Goal: Task Accomplishment & Management: Manage account settings

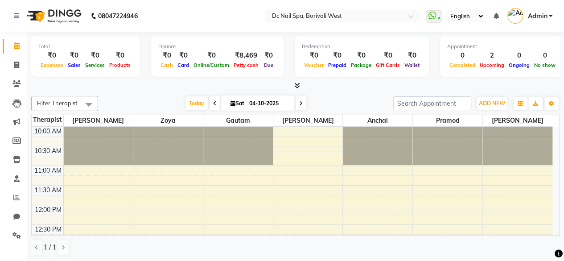
scroll to position [227, 0]
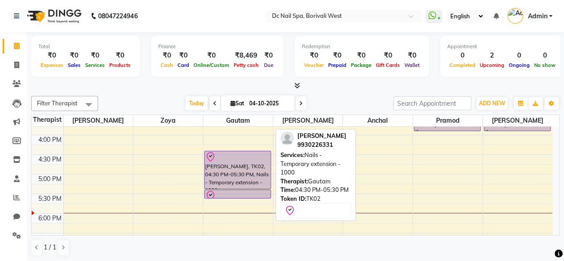
click at [219, 162] on div "[PERSON_NAME], TK02, 04:30 PM-05:30 PM, Nails - Temporary extension - 1000" at bounding box center [238, 169] width 66 height 37
select select "8"
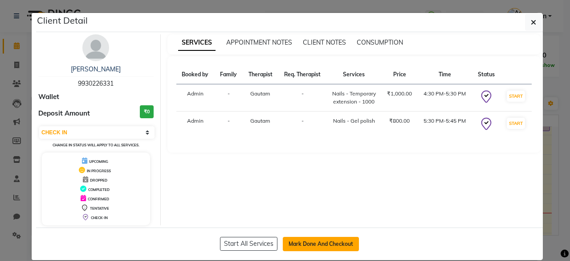
click at [335, 240] on button "Mark Done And Checkout" at bounding box center [321, 244] width 76 height 14
select select "service"
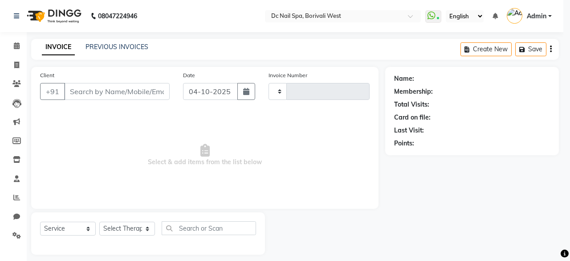
type input "0454"
select select "8056"
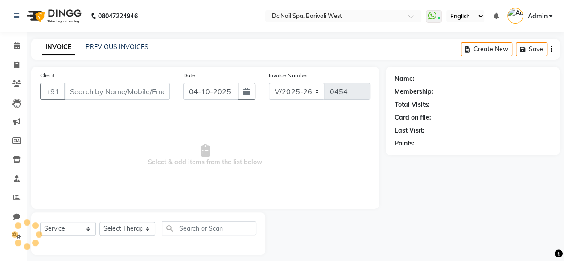
type input "9930226331"
select select "86081"
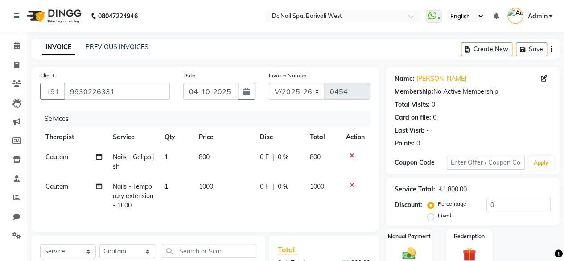
click at [65, 186] on span "Gautam" at bounding box center [56, 186] width 23 height 8
select select "86081"
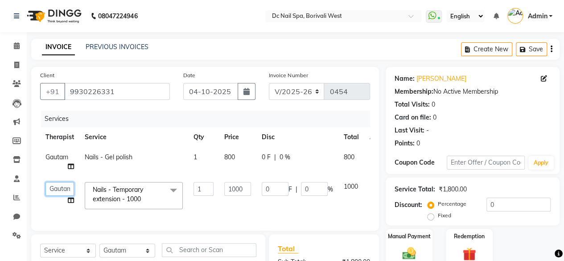
click at [65, 191] on select "[PERSON_NAME] [PERSON_NAME] [PERSON_NAME] [PERSON_NAME] Staff [PERSON_NAME] [PE…" at bounding box center [59, 189] width 29 height 14
click at [69, 59] on div "INVOICE PREVIOUS INVOICES Create New Save" at bounding box center [295, 49] width 528 height 21
click at [174, 160] on td "Nails - Gel polish" at bounding box center [133, 161] width 109 height 29
select select "86081"
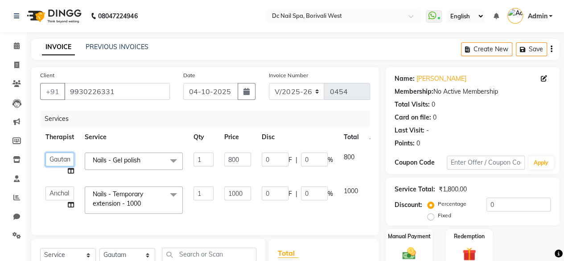
click at [66, 159] on select "[PERSON_NAME] [PERSON_NAME] [PERSON_NAME] [PERSON_NAME] Staff [PERSON_NAME] [PE…" at bounding box center [59, 159] width 29 height 14
click at [172, 162] on span at bounding box center [173, 160] width 18 height 17
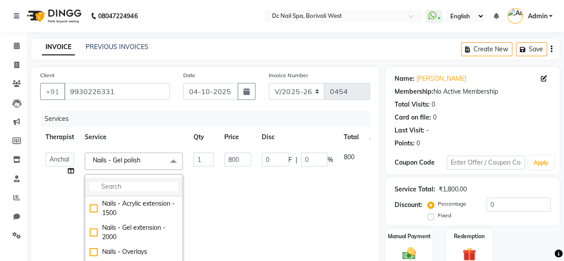
click at [136, 188] on input "multiselect-search" at bounding box center [134, 186] width 88 height 9
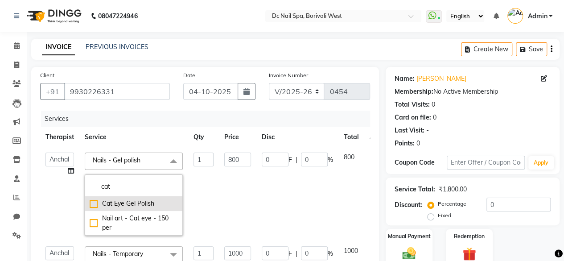
type input "cat"
click at [94, 204] on div "Cat Eye Gel Polish" at bounding box center [134, 203] width 88 height 9
checkbox input "true"
type input "1500"
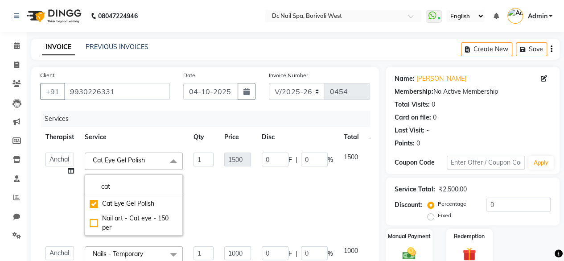
click at [312, 200] on td "0 F | 0 %" at bounding box center [297, 194] width 82 height 94
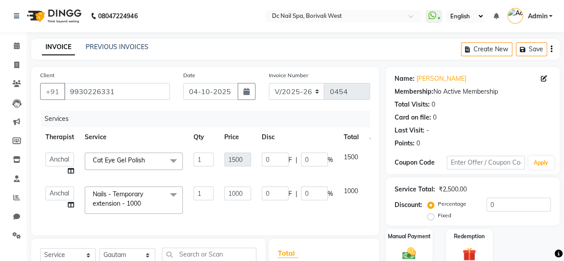
scroll to position [93, 0]
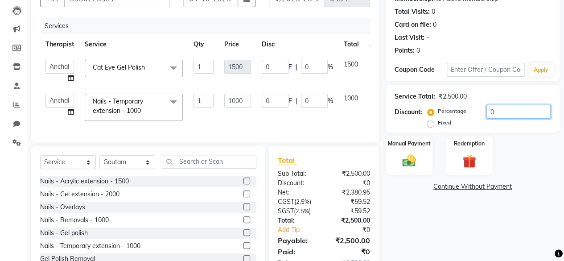
click at [510, 111] on input "0" at bounding box center [518, 112] width 64 height 14
type input "3"
type input "30"
type input "3"
type input "45"
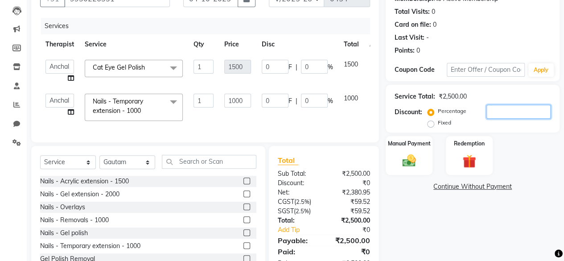
type input "3"
type input "30"
type input "300"
type input "30"
type input "450"
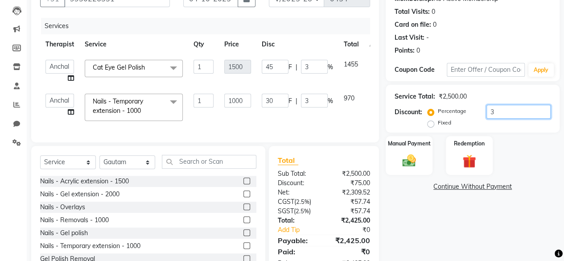
type input "30"
click at [506, 46] on div "Points: 0" at bounding box center [472, 50] width 156 height 9
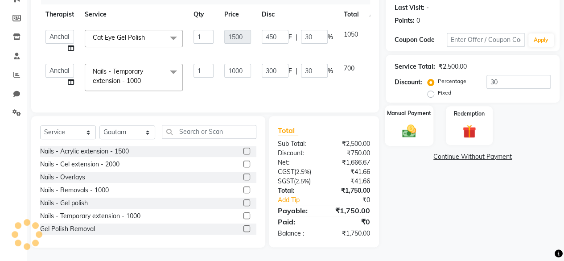
click at [413, 123] on img at bounding box center [408, 131] width 23 height 16
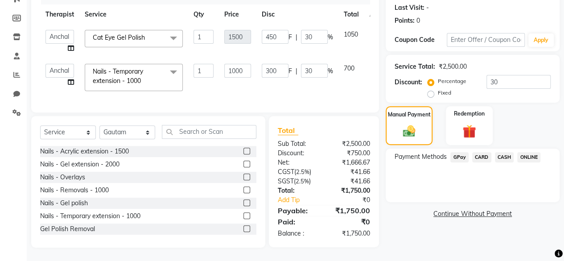
click at [480, 152] on span "CARD" at bounding box center [481, 157] width 19 height 10
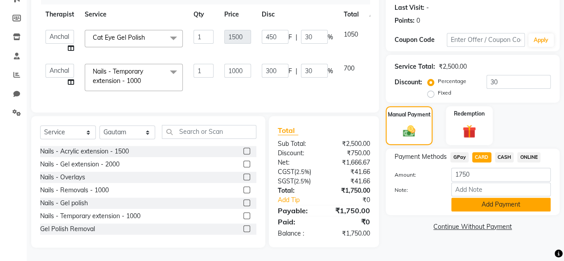
click at [522, 197] on button "Add Payment" at bounding box center [500, 204] width 99 height 14
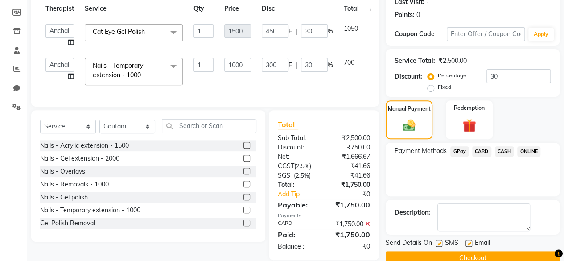
scroll to position [146, 0]
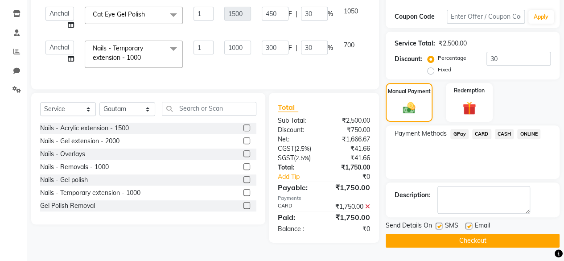
click at [472, 243] on button "Checkout" at bounding box center [472, 240] width 174 height 14
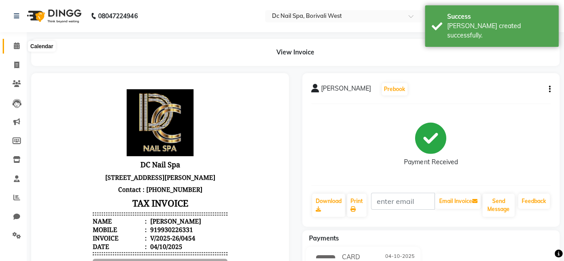
click at [17, 42] on icon at bounding box center [17, 45] width 6 height 7
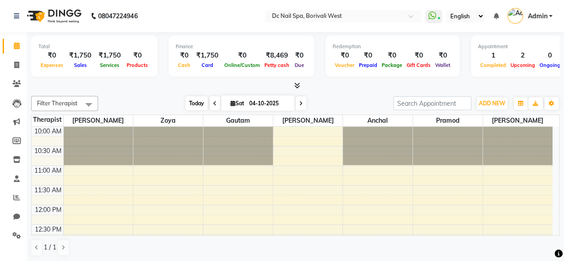
click at [198, 96] on span "Today" at bounding box center [196, 103] width 22 height 14
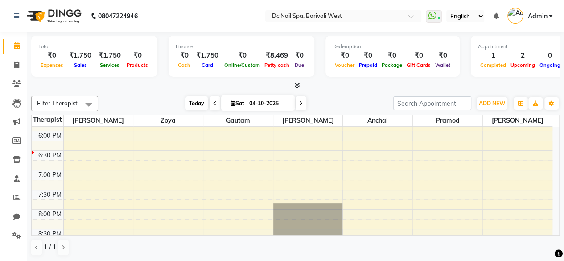
click at [185, 103] on span "Today" at bounding box center [196, 103] width 22 height 14
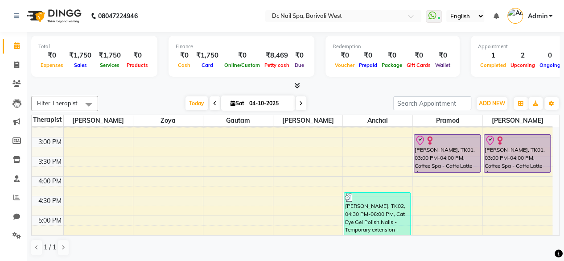
scroll to position [180, 0]
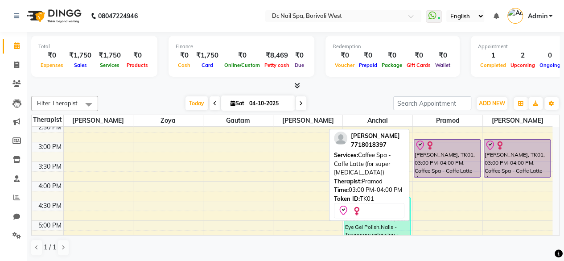
click at [441, 155] on div "[PERSON_NAME], TK01, 03:00 PM-04:00 PM, Coffee Spa - Caffe Latte (for super [ME…" at bounding box center [447, 157] width 66 height 37
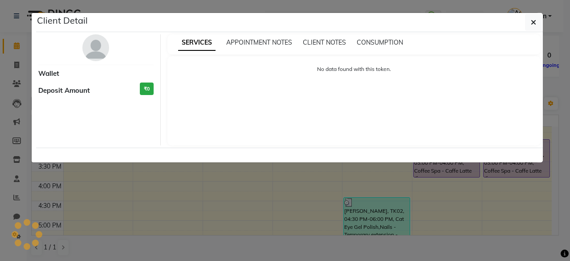
select select "8"
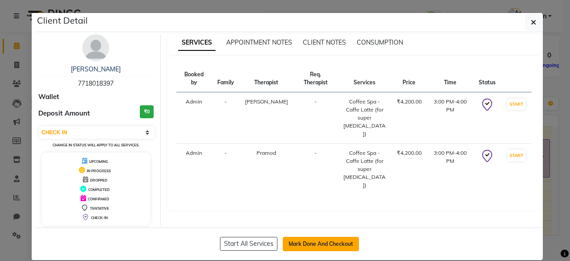
click at [325, 246] on button "Mark Done And Checkout" at bounding box center [321, 244] width 76 height 14
select select "8056"
select select "service"
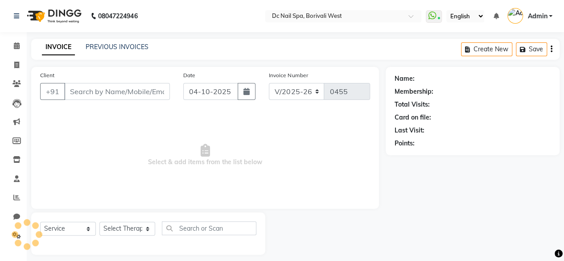
type input "7718018397"
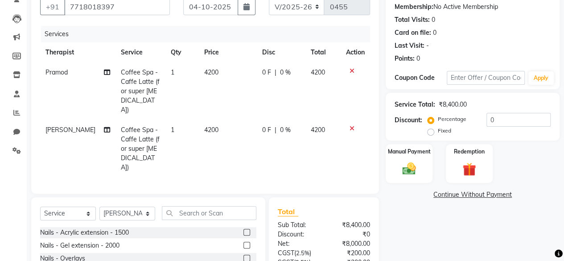
scroll to position [107, 0]
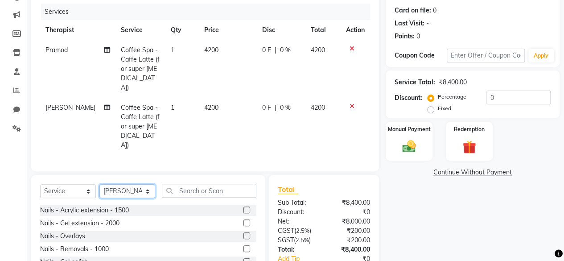
click at [141, 184] on select "Select Therapist [PERSON_NAME] [PERSON_NAME] [PERSON_NAME] [PERSON_NAME] Staff …" at bounding box center [127, 191] width 56 height 14
select select "72766"
click at [99, 184] on select "Select Therapist [PERSON_NAME] [PERSON_NAME] [PERSON_NAME] [PERSON_NAME] Staff …" at bounding box center [127, 191] width 56 height 14
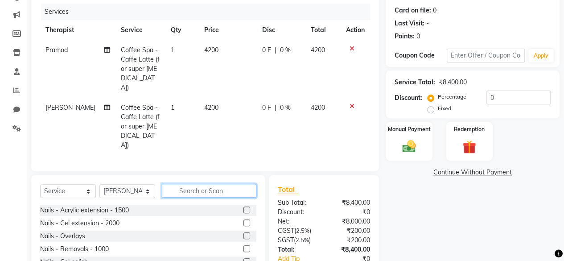
click at [213, 184] on input "text" at bounding box center [209, 191] width 94 height 14
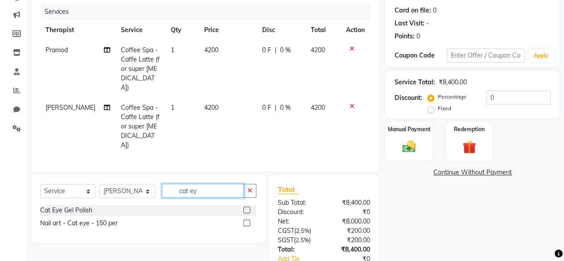
type input "cat ey"
click at [244, 206] on label at bounding box center [246, 209] width 7 height 7
click at [244, 207] on input "checkbox" at bounding box center [246, 210] width 6 height 6
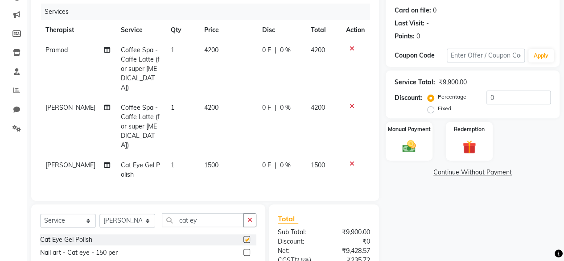
checkbox input "false"
click at [207, 213] on input "cat ey" at bounding box center [203, 220] width 82 height 14
type input "ca"
click at [127, 213] on select "Select Therapist [PERSON_NAME] [PERSON_NAME] [PERSON_NAME] [PERSON_NAME] Staff …" at bounding box center [127, 220] width 56 height 14
select select "82138"
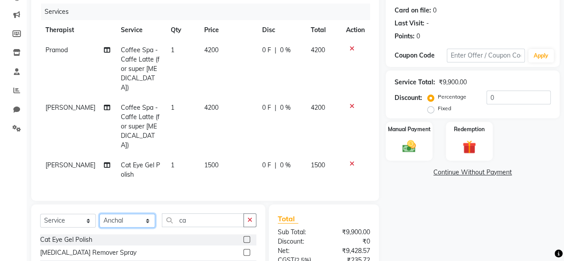
click at [99, 213] on select "Select Therapist [PERSON_NAME] [PERSON_NAME] [PERSON_NAME] [PERSON_NAME] Staff …" at bounding box center [127, 220] width 56 height 14
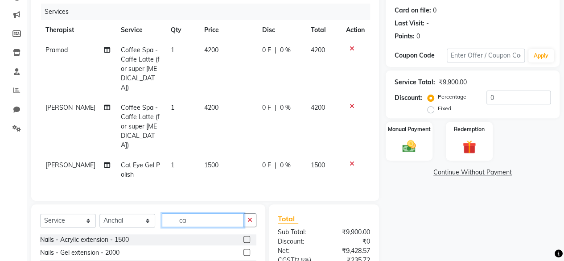
click at [201, 213] on input "ca" at bounding box center [203, 220] width 82 height 14
type input "c"
type input "gel po"
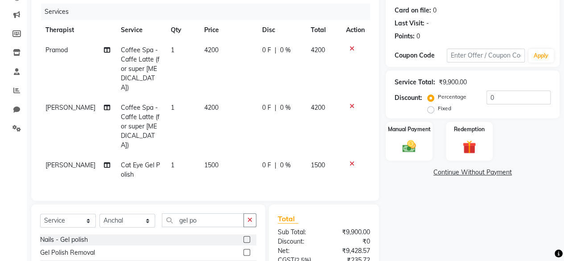
click at [243, 236] on label at bounding box center [246, 239] width 7 height 7
click at [243, 237] on input "checkbox" at bounding box center [246, 240] width 6 height 6
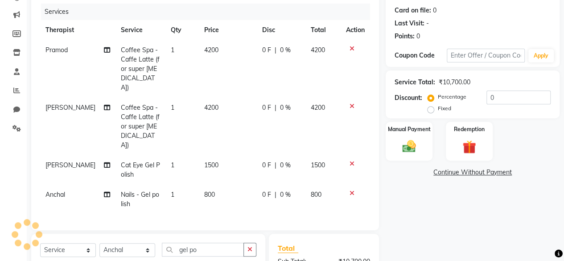
checkbox input "false"
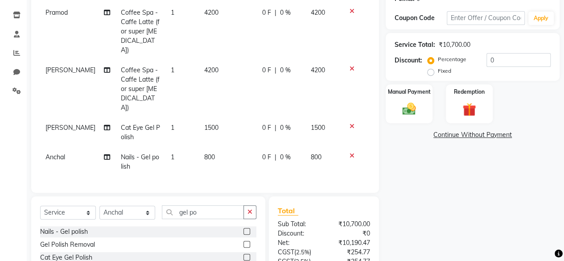
scroll to position [84, 0]
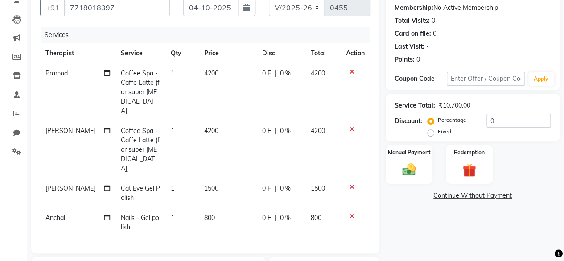
click at [287, 75] on span "0 %" at bounding box center [285, 73] width 11 height 9
select select "86435"
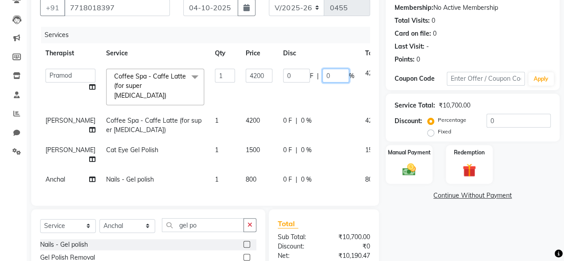
click at [326, 72] on input "0" at bounding box center [335, 76] width 27 height 14
type input "50"
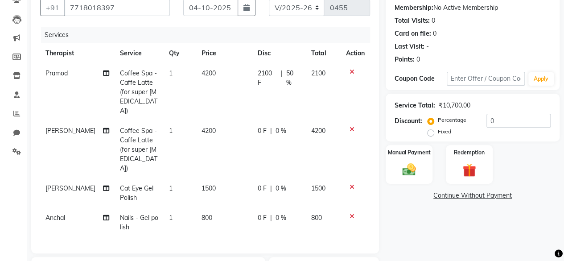
click at [307, 106] on tbody "Pramod Coffee Spa - Caffe Latte (for super [MEDICAL_DATA]) 1 4200 2100 F | 50 %…" at bounding box center [205, 150] width 330 height 174
click at [295, 126] on div "0 F | 0 %" at bounding box center [279, 130] width 43 height 9
select select "89728"
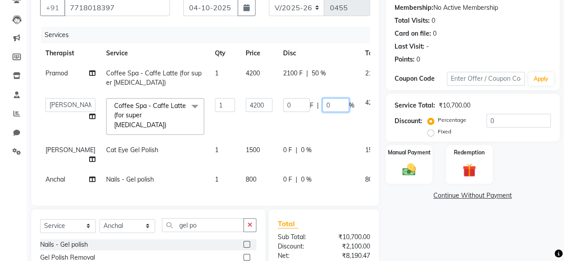
click at [322, 100] on input "0" at bounding box center [335, 105] width 27 height 14
type input "50"
click at [287, 145] on tbody "Pramod Coffee Spa - Caffe Latte (for super [MEDICAL_DATA]) 1 4200 2100 F | 50 %…" at bounding box center [227, 126] width 375 height 126
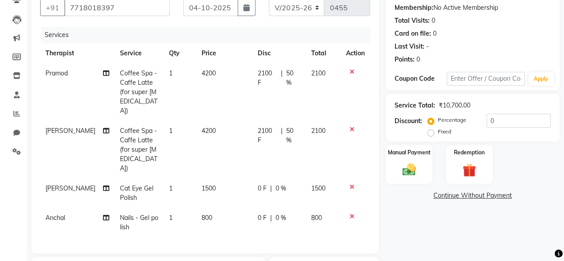
click at [292, 184] on div "0 F | 0 %" at bounding box center [279, 188] width 43 height 9
select select "72766"
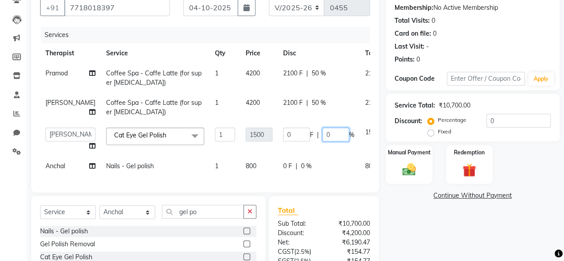
click at [322, 137] on input "0" at bounding box center [335, 134] width 27 height 14
type input "30"
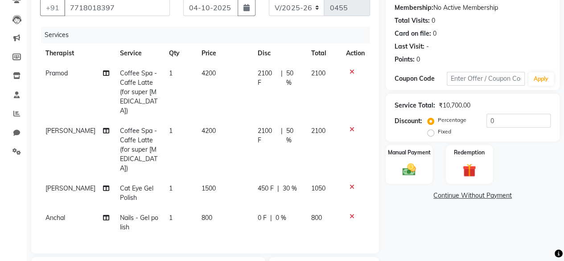
click at [296, 161] on tbody "Pramod Coffee Spa - Caffe Latte (for super [MEDICAL_DATA]) 1 4200 2100 F | 50 %…" at bounding box center [205, 150] width 330 height 174
click at [299, 208] on td "0 F | 0 %" at bounding box center [278, 222] width 53 height 29
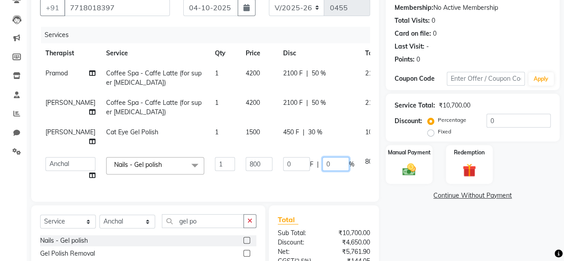
click at [322, 168] on input "0" at bounding box center [335, 164] width 27 height 14
type input "30"
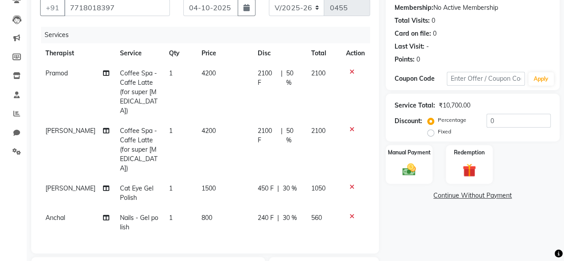
click at [323, 132] on tbody "Pramod Coffee Spa - Caffe Latte (for super [MEDICAL_DATA]) 1 4200 2100 F | 50 %…" at bounding box center [205, 150] width 330 height 174
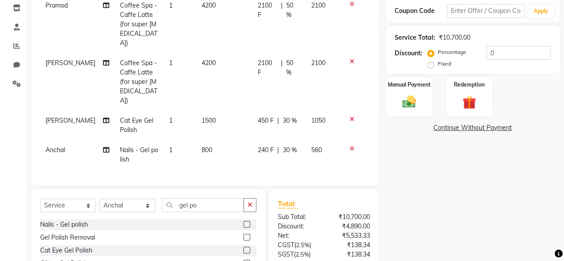
scroll to position [171, 0]
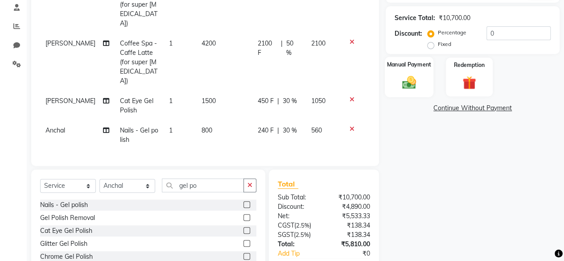
click at [416, 82] on img at bounding box center [408, 82] width 23 height 16
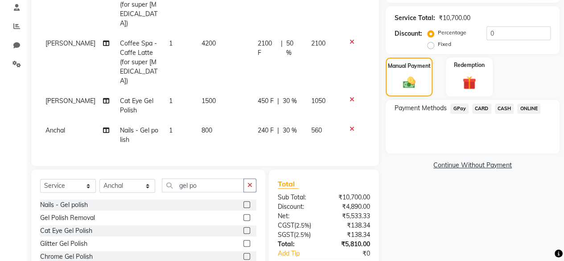
click at [484, 108] on span "CARD" at bounding box center [481, 108] width 19 height 10
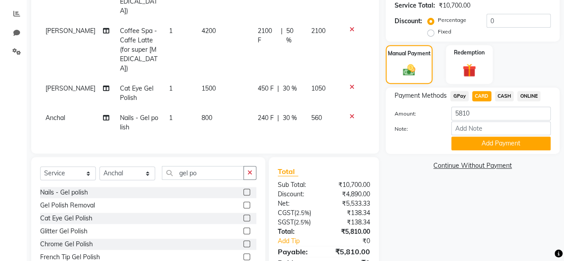
scroll to position [184, 0]
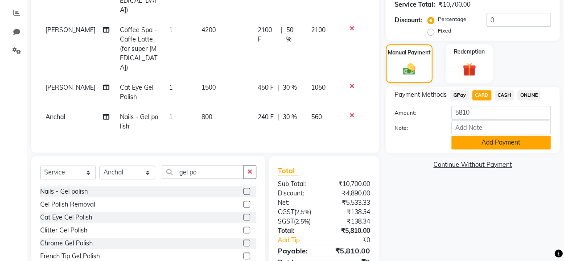
click at [515, 143] on button "Add Payment" at bounding box center [500, 142] width 99 height 14
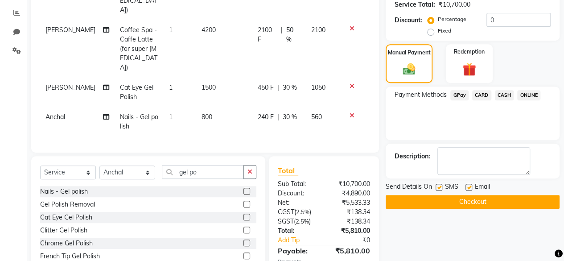
click at [513, 201] on button "Checkout" at bounding box center [472, 202] width 174 height 14
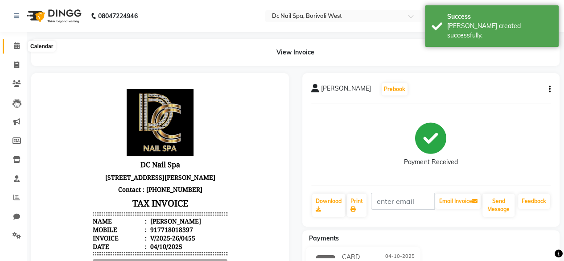
click at [21, 43] on span at bounding box center [17, 46] width 16 height 10
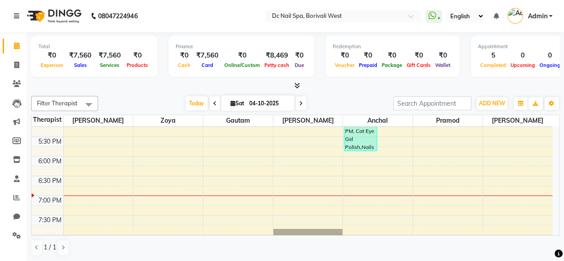
scroll to position [266, 0]
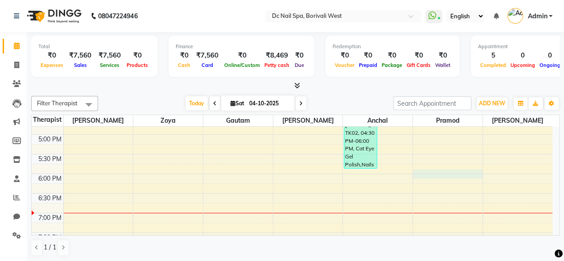
click at [438, 170] on div "10:00 AM 10:30 AM 11:00 AM 11:30 AM 12:00 PM 12:30 PM 1:00 PM 1:30 PM 2:00 PM 2…" at bounding box center [292, 134] width 520 height 549
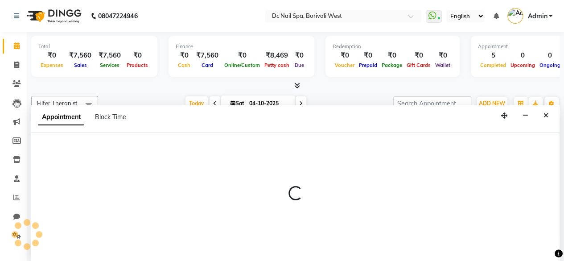
scroll to position [0, 0]
select select "86435"
select select "1080"
select select "tentative"
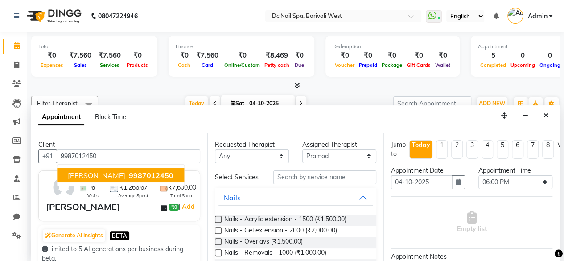
click at [91, 171] on span "[PERSON_NAME]" at bounding box center [96, 175] width 57 height 9
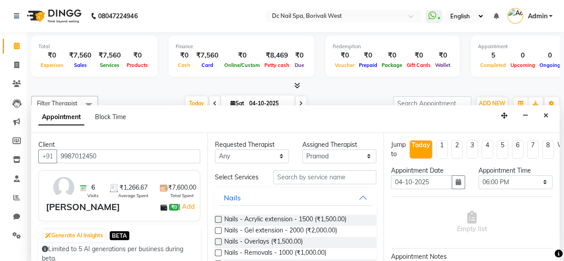
type input "9987012450"
click at [332, 175] on input "text" at bounding box center [324, 177] width 103 height 14
type input "r"
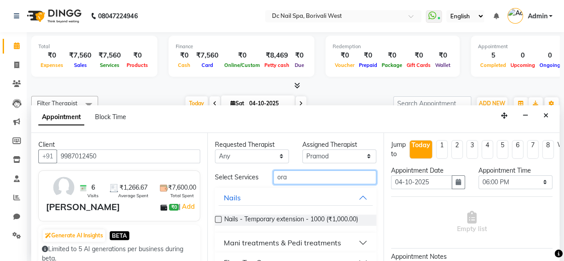
scroll to position [22, 0]
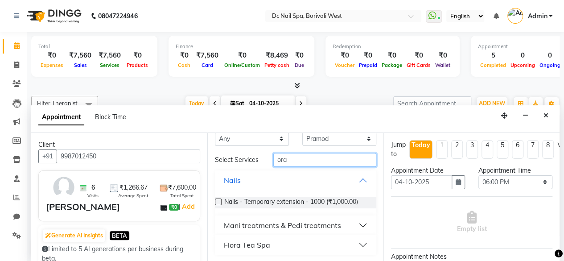
type input "ora"
click at [314, 225] on div "Mani treatments & Pedi treatments" at bounding box center [282, 225] width 117 height 11
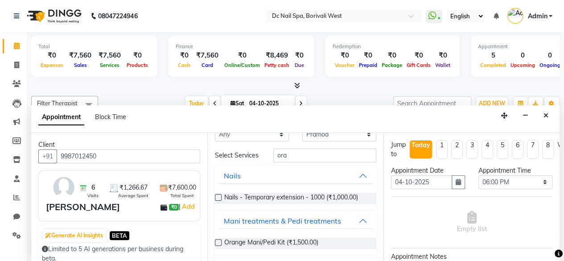
click at [218, 246] on label at bounding box center [218, 242] width 7 height 7
click at [218, 246] on input "checkbox" at bounding box center [218, 243] width 6 height 6
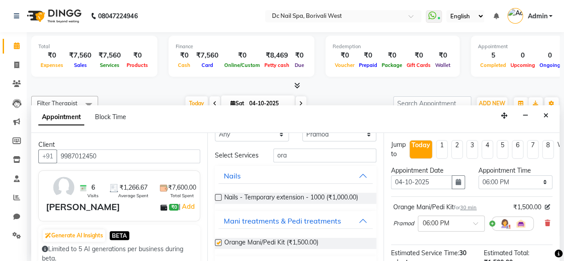
checkbox input "false"
click at [333, 160] on input "ora" at bounding box center [324, 155] width 103 height 14
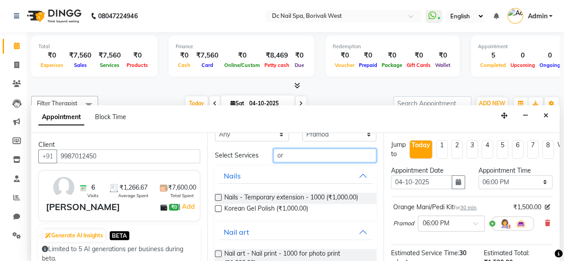
type input "o"
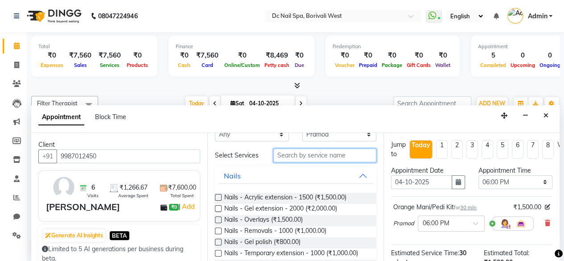
scroll to position [0, 0]
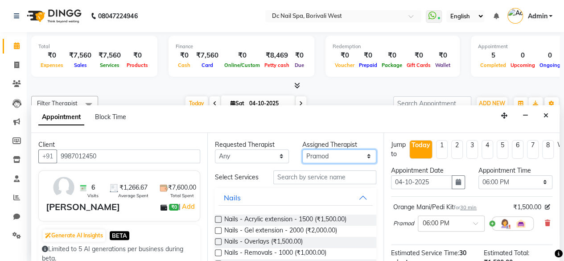
click at [315, 156] on select "Select [PERSON_NAME] [PERSON_NAME] [PERSON_NAME] Veena [PERSON_NAME]" at bounding box center [339, 156] width 74 height 14
select select "72766"
click at [302, 149] on select "Select [PERSON_NAME] [PERSON_NAME] [PERSON_NAME] Veena [PERSON_NAME]" at bounding box center [339, 156] width 74 height 14
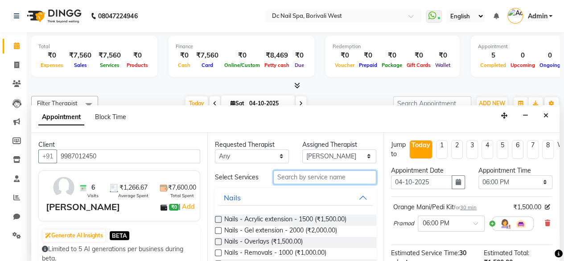
click at [315, 180] on input "text" at bounding box center [324, 177] width 103 height 14
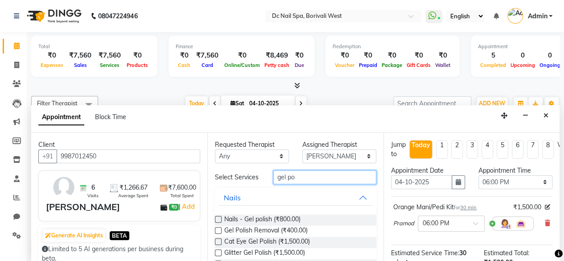
type input "gel po"
click at [219, 222] on label at bounding box center [218, 219] width 7 height 7
click at [219, 222] on input "checkbox" at bounding box center [218, 220] width 6 height 6
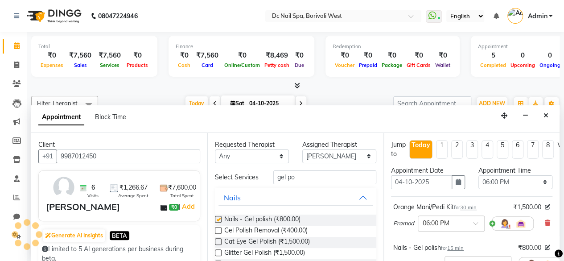
checkbox input "false"
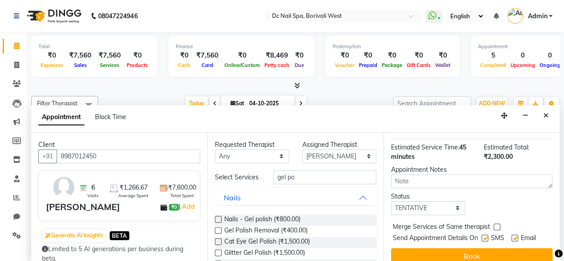
scroll to position [162, 0]
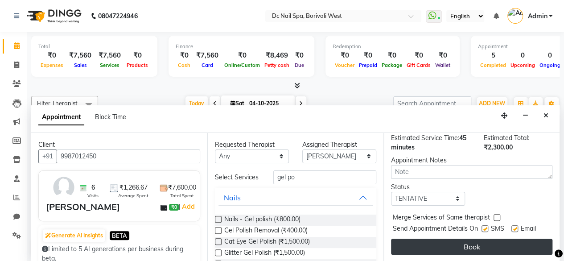
click at [504, 241] on button "Book" at bounding box center [471, 246] width 161 height 16
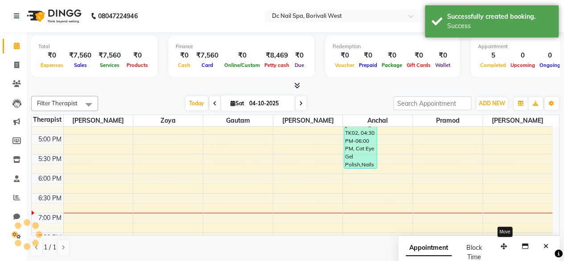
scroll to position [0, 0]
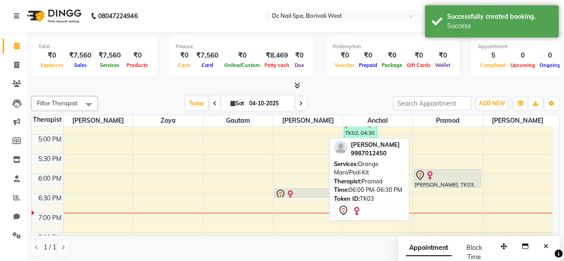
click at [439, 179] on div at bounding box center [446, 175] width 65 height 11
select select "7"
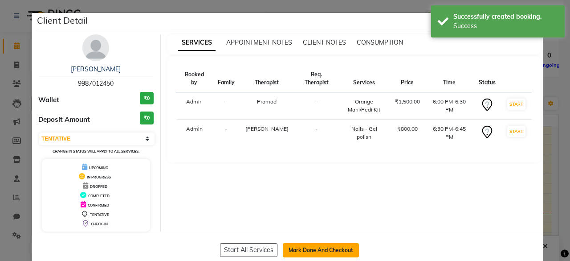
click at [333, 243] on button "Mark Done And Checkout" at bounding box center [321, 250] width 76 height 14
select select "8056"
select select "service"
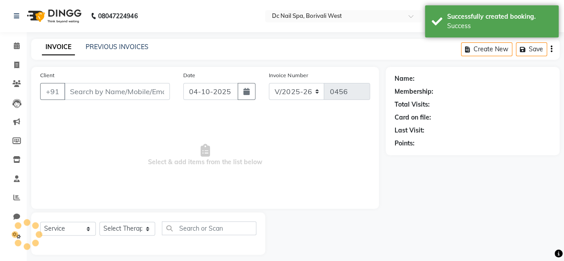
type input "9987012450"
select select "86435"
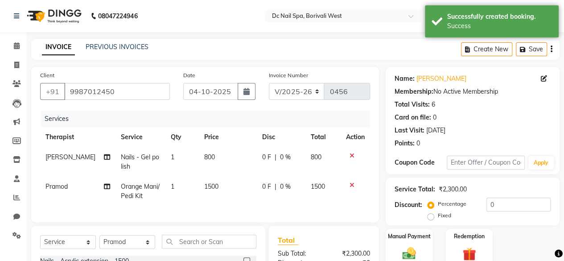
scroll to position [116, 0]
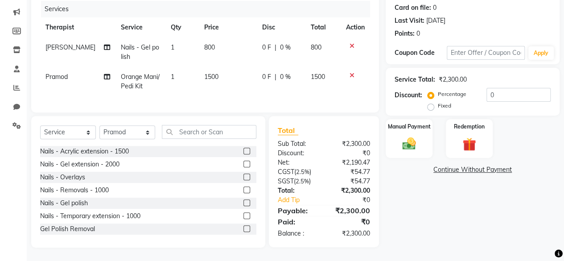
click at [285, 43] on span "0 %" at bounding box center [285, 47] width 11 height 9
select select "72766"
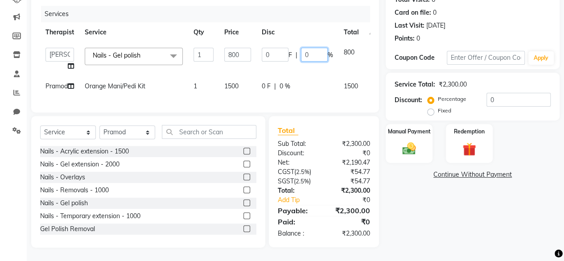
click at [310, 48] on input "0" at bounding box center [314, 55] width 27 height 14
type input "30"
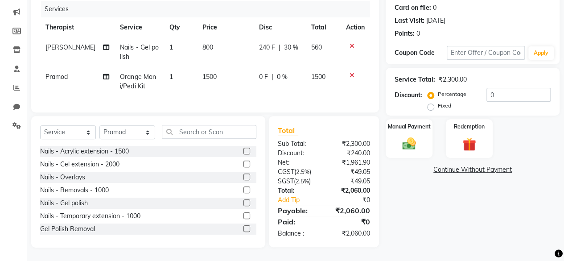
click at [299, 67] on td "0 F | 0 %" at bounding box center [280, 81] width 52 height 29
select select "86435"
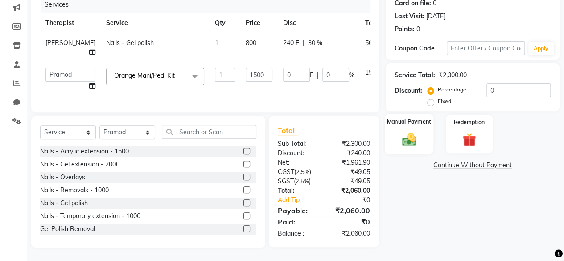
click at [413, 143] on img at bounding box center [408, 139] width 23 height 16
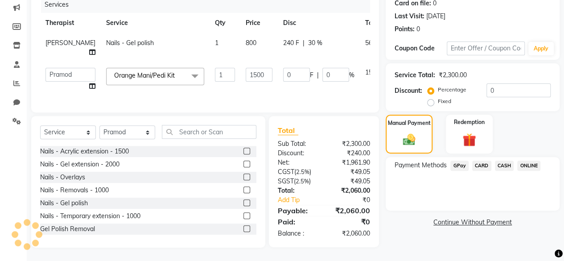
click at [532, 163] on span "ONLINE" at bounding box center [528, 165] width 23 height 10
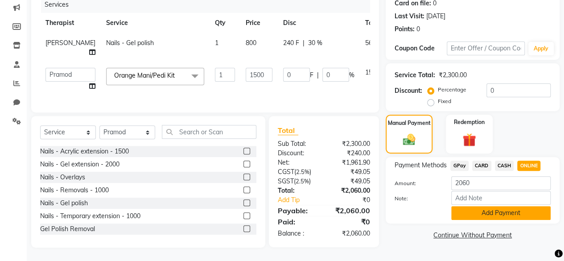
click at [507, 211] on button "Add Payment" at bounding box center [500, 213] width 99 height 14
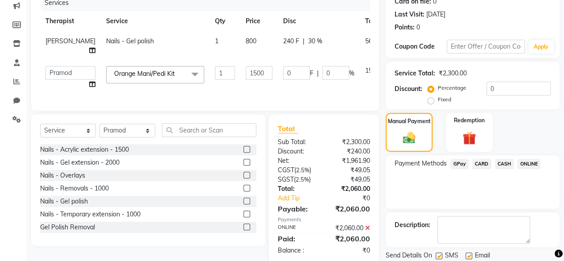
scroll to position [144, 0]
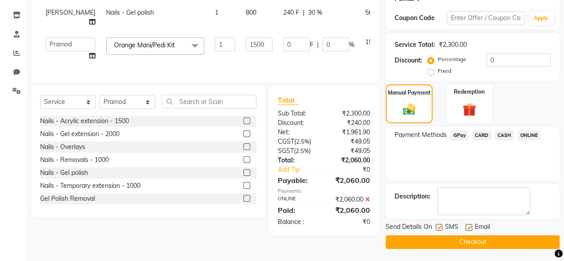
click at [484, 241] on button "Checkout" at bounding box center [472, 242] width 174 height 14
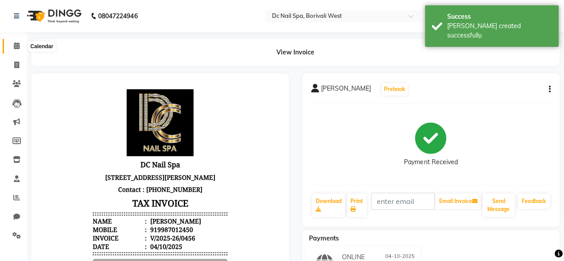
click at [18, 46] on icon at bounding box center [17, 45] width 6 height 7
